Goal: Task Accomplishment & Management: Complete application form

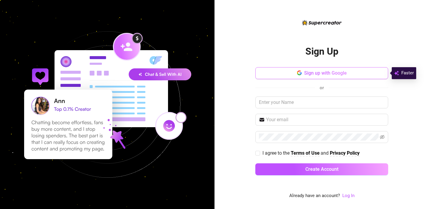
click at [324, 75] on span "Sign up with Google" at bounding box center [325, 73] width 43 height 6
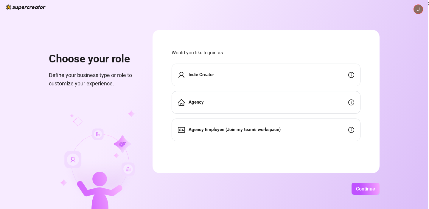
click at [254, 74] on div "Indie Creator" at bounding box center [266, 74] width 189 height 23
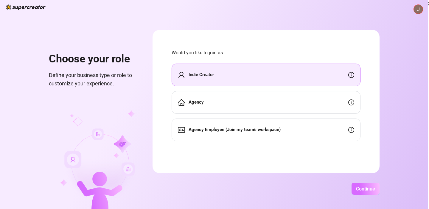
click at [354, 189] on button "Continue" at bounding box center [366, 188] width 28 height 12
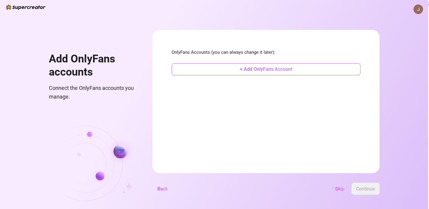
click at [310, 73] on button "+ Add OnlyFans Account" at bounding box center [266, 69] width 189 height 12
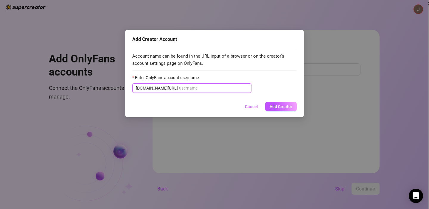
paste input "[PERSON_NAME]"
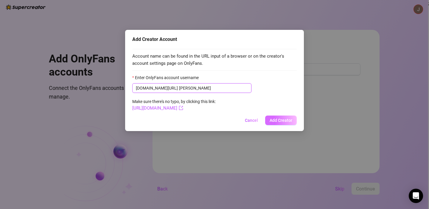
type input "[PERSON_NAME]"
click at [273, 120] on span "Add Creator" at bounding box center [281, 120] width 23 height 5
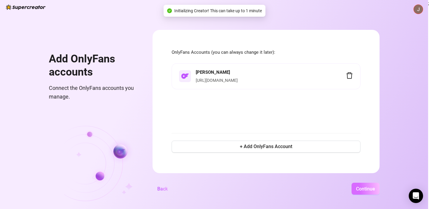
click at [375, 190] on button "Continue" at bounding box center [366, 188] width 28 height 12
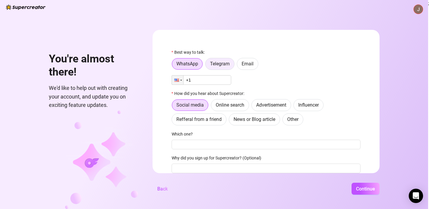
click at [215, 63] on span "Telegram" at bounding box center [220, 64] width 20 height 6
click at [207, 65] on input "Telegram" at bounding box center [207, 65] width 0 height 0
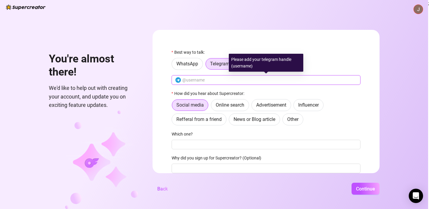
click at [210, 79] on input "text" at bounding box center [269, 80] width 175 height 7
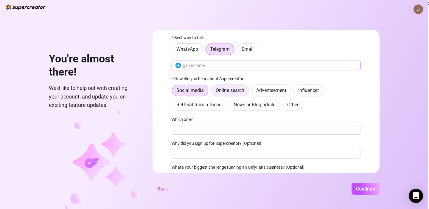
scroll to position [19, 0]
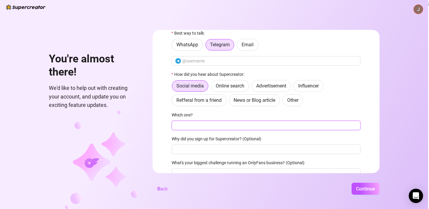
click at [213, 123] on input "Which one?" at bounding box center [266, 125] width 189 height 10
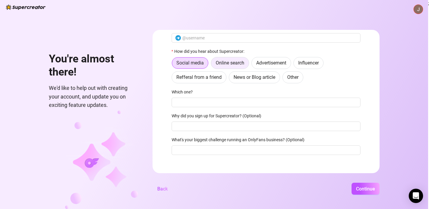
click at [228, 66] on span "Online search" at bounding box center [230, 63] width 29 height 6
click at [213, 64] on input "Online search" at bounding box center [213, 64] width 0 height 0
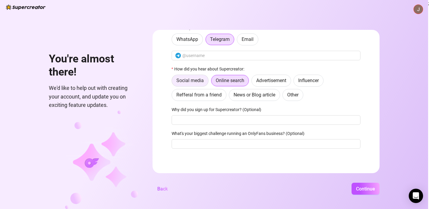
click at [201, 83] on label "Social media" at bounding box center [190, 81] width 37 height 12
click at [173, 82] on input "Social media" at bounding box center [173, 82] width 0 height 0
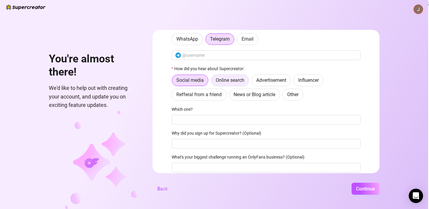
click at [226, 81] on span "Online search" at bounding box center [230, 80] width 29 height 6
click at [213, 82] on input "Online search" at bounding box center [213, 82] width 0 height 0
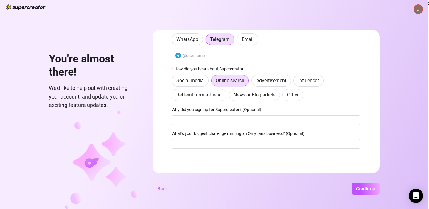
click at [282, 92] on div "Social media Online search Advertisement Influencer Refferal from a friend News…" at bounding box center [266, 88] width 189 height 26
click at [290, 94] on span "Other" at bounding box center [292, 95] width 11 height 6
click at [284, 96] on input "Other" at bounding box center [284, 96] width 0 height 0
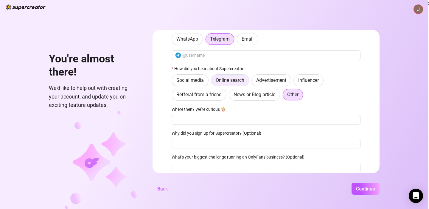
click at [238, 85] on label "Online search" at bounding box center [230, 80] width 38 height 12
click at [213, 82] on input "Online search" at bounding box center [213, 82] width 0 height 0
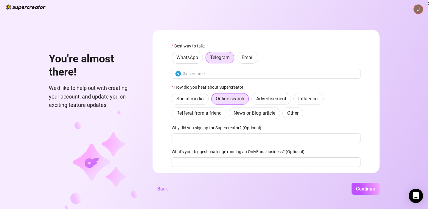
scroll to position [0, 0]
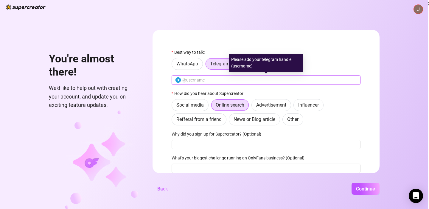
click at [239, 78] on input "text" at bounding box center [269, 80] width 175 height 7
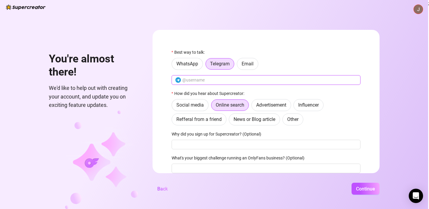
paste input "alex199s"
type input "alex199s"
click at [358, 190] on span "Continue" at bounding box center [365, 189] width 19 height 6
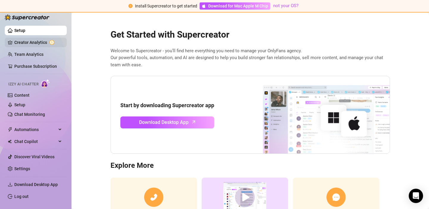
click at [35, 41] on link "Creator Analytics" at bounding box center [38, 43] width 48 height 10
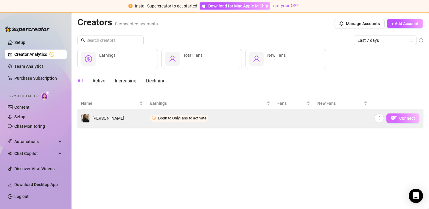
click at [396, 116] on img "button" at bounding box center [394, 118] width 6 height 6
click at [400, 120] on span "Connect" at bounding box center [407, 118] width 16 height 5
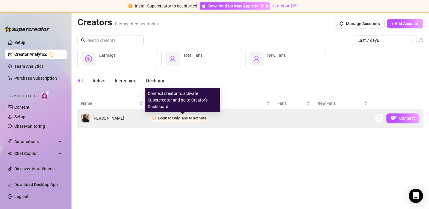
click at [199, 118] on span "Login to OnlyFans to activate" at bounding box center [182, 118] width 49 height 4
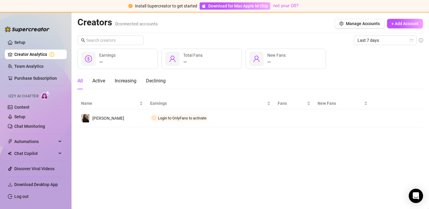
click at [40, 47] on ul "Setup Creator Analytics Team Analytics Purchase Subscription Izzy AI Chatter Co…" at bounding box center [36, 104] width 62 height 139
click at [21, 41] on link "Setup" at bounding box center [19, 42] width 11 height 5
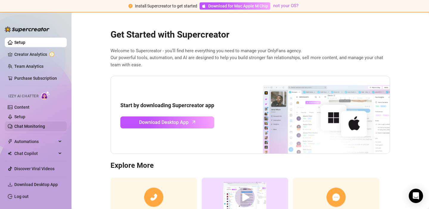
click at [43, 128] on link "Chat Monitoring" at bounding box center [29, 126] width 31 height 5
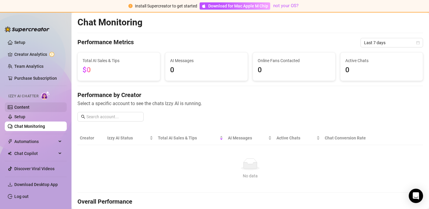
click at [30, 107] on link "Content" at bounding box center [21, 107] width 15 height 5
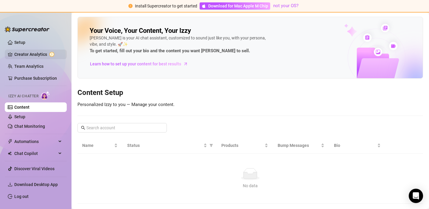
click at [37, 56] on link "Creator Analytics" at bounding box center [38, 54] width 48 height 10
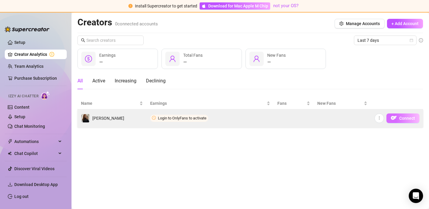
click at [402, 115] on button "Connect" at bounding box center [403, 118] width 33 height 10
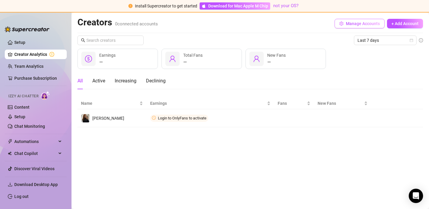
click at [368, 25] on span "Manage Accounts" at bounding box center [363, 23] width 34 height 5
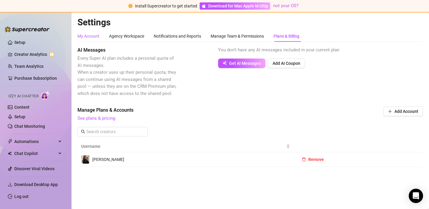
click at [86, 36] on div "My Account" at bounding box center [89, 36] width 22 height 7
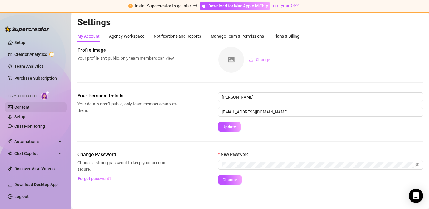
click at [30, 105] on link "Content" at bounding box center [21, 107] width 15 height 5
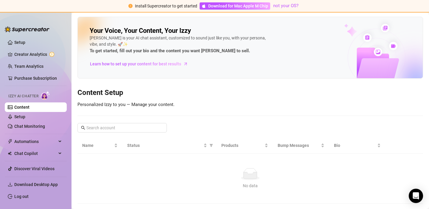
scroll to position [13, 0]
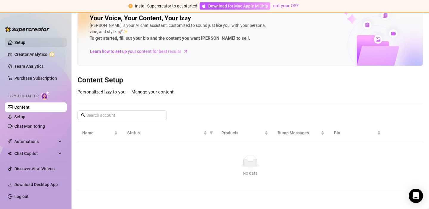
click at [25, 45] on link "Setup" at bounding box center [19, 42] width 11 height 5
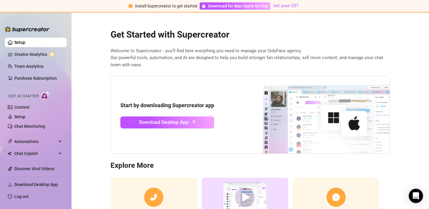
scroll to position [49, 0]
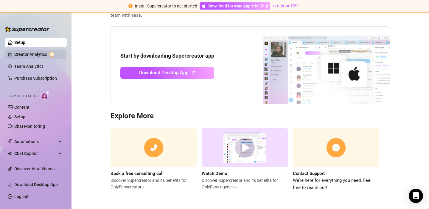
click at [41, 55] on link "Creator Analytics" at bounding box center [38, 54] width 48 height 10
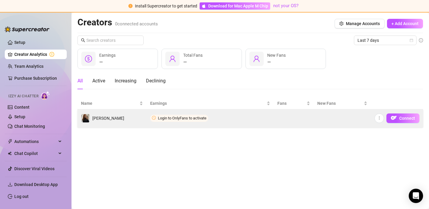
click at [179, 120] on span "Login to OnlyFans to activate" at bounding box center [179, 117] width 58 height 7
click at [399, 118] on button "Connect" at bounding box center [403, 118] width 33 height 10
click at [382, 120] on button "button" at bounding box center [380, 118] width 10 height 10
click at [394, 116] on img "button" at bounding box center [394, 118] width 6 height 6
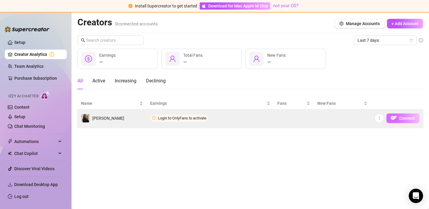
click at [394, 116] on img "button" at bounding box center [394, 118] width 6 height 6
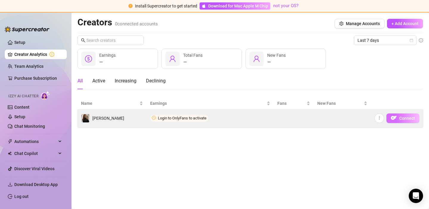
click at [394, 116] on img "button" at bounding box center [394, 118] width 6 height 6
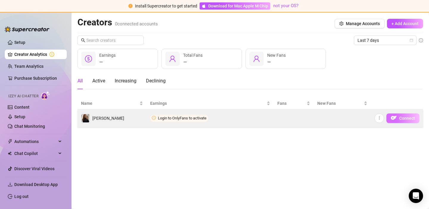
click at [394, 116] on img "button" at bounding box center [394, 118] width 6 height 6
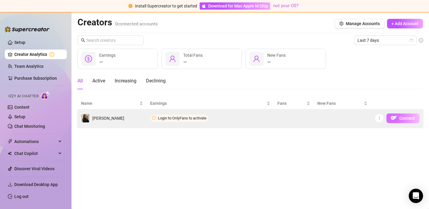
click at [394, 116] on img "button" at bounding box center [394, 118] width 6 height 6
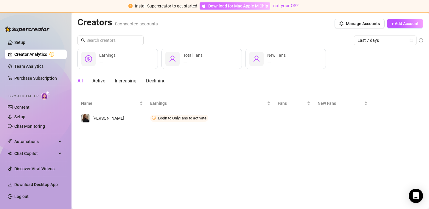
click at [255, 4] on span "Download for Mac Apple M Chip" at bounding box center [238, 6] width 60 height 7
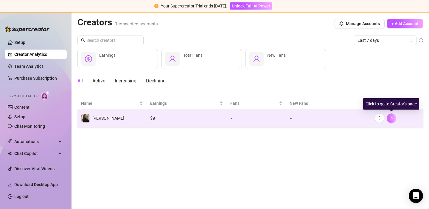
click at [391, 118] on icon "right" at bounding box center [392, 118] width 4 height 4
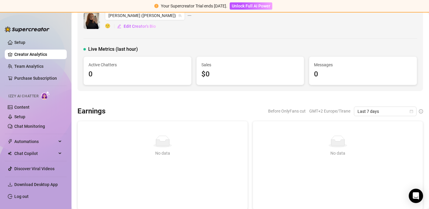
scroll to position [11, 0]
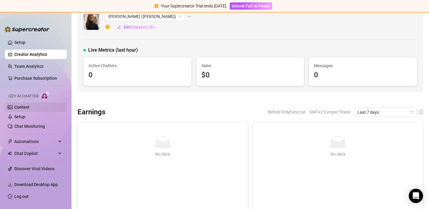
click at [30, 106] on link "Content" at bounding box center [21, 107] width 15 height 5
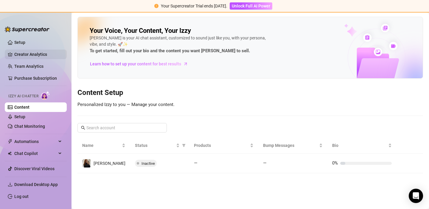
click at [45, 50] on link "Creator Analytics" at bounding box center [38, 54] width 48 height 10
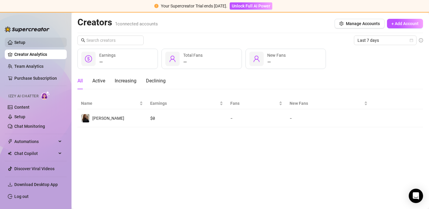
click at [25, 42] on link "Setup" at bounding box center [19, 42] width 11 height 5
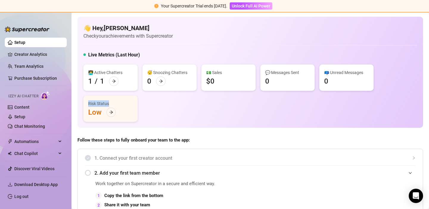
drag, startPoint x: 89, startPoint y: 103, endPoint x: 110, endPoint y: 103, distance: 21.2
click at [110, 103] on div "Risk Status" at bounding box center [110, 103] width 45 height 7
click at [111, 112] on icon "arrow-right" at bounding box center [111, 112] width 4 height 3
